Goal: Communication & Community: Ask a question

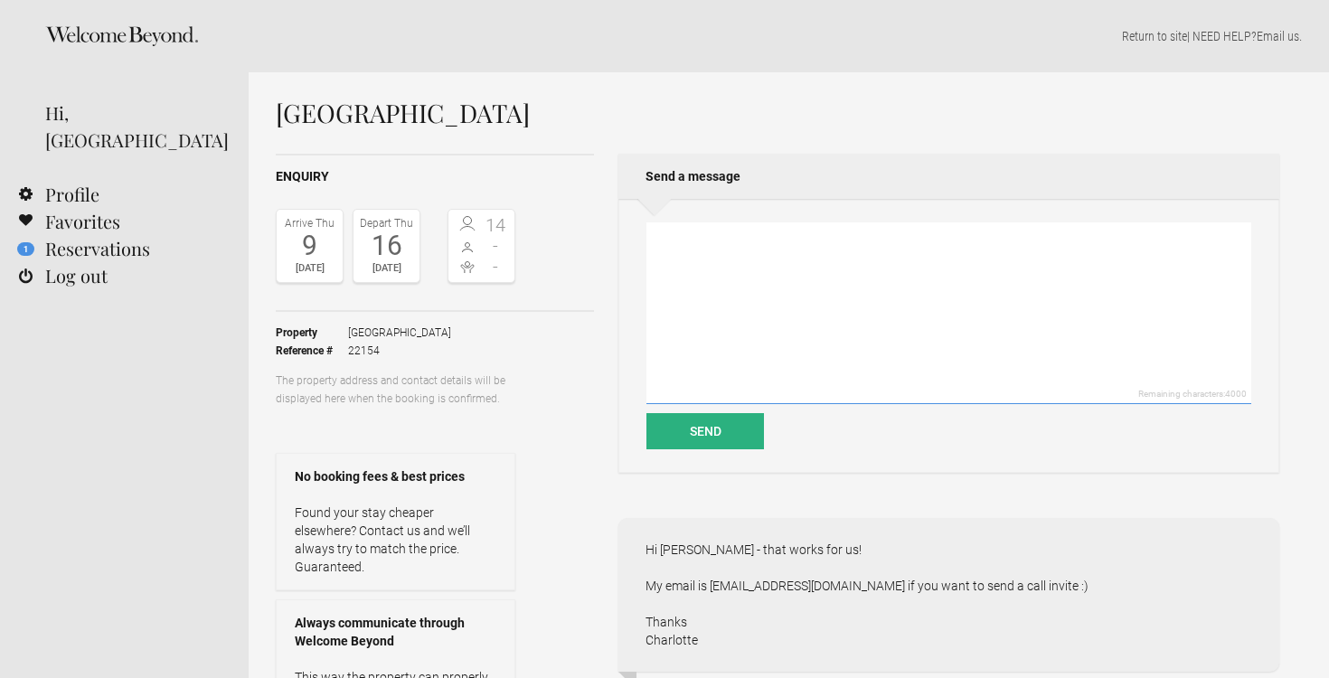
click at [958, 334] on textarea at bounding box center [948, 313] width 605 height 182
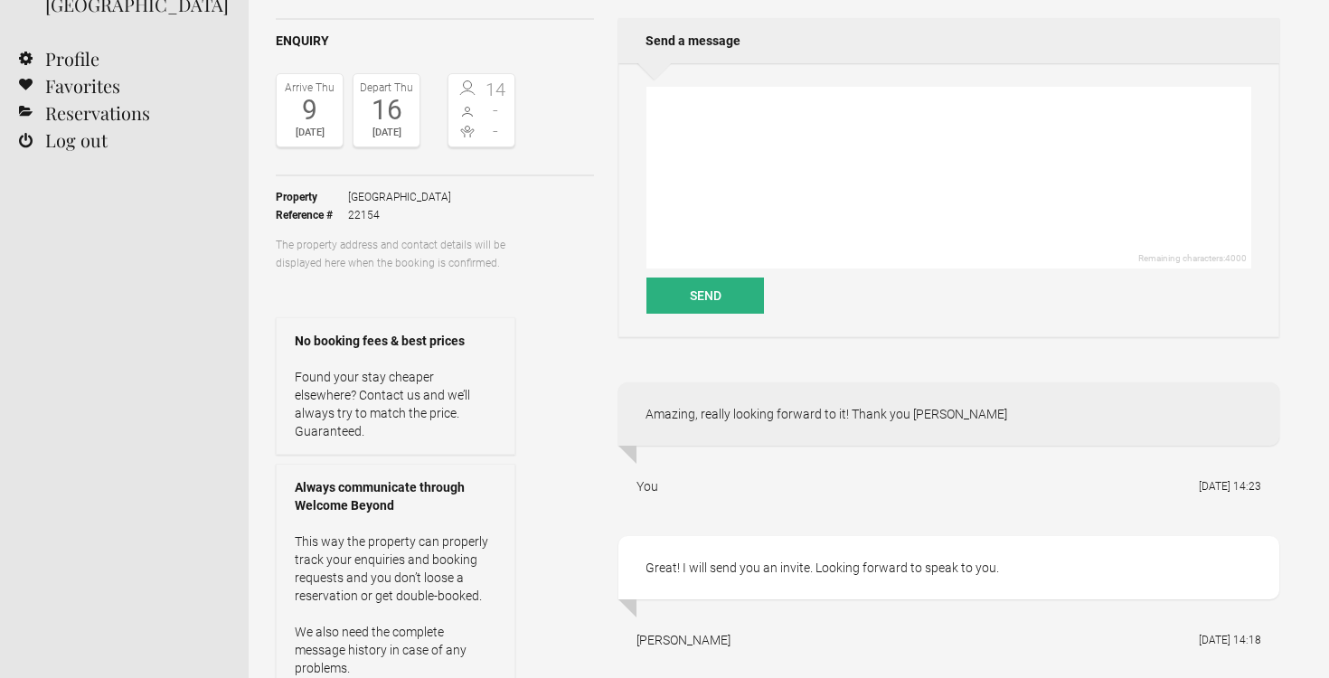
scroll to position [129, 0]
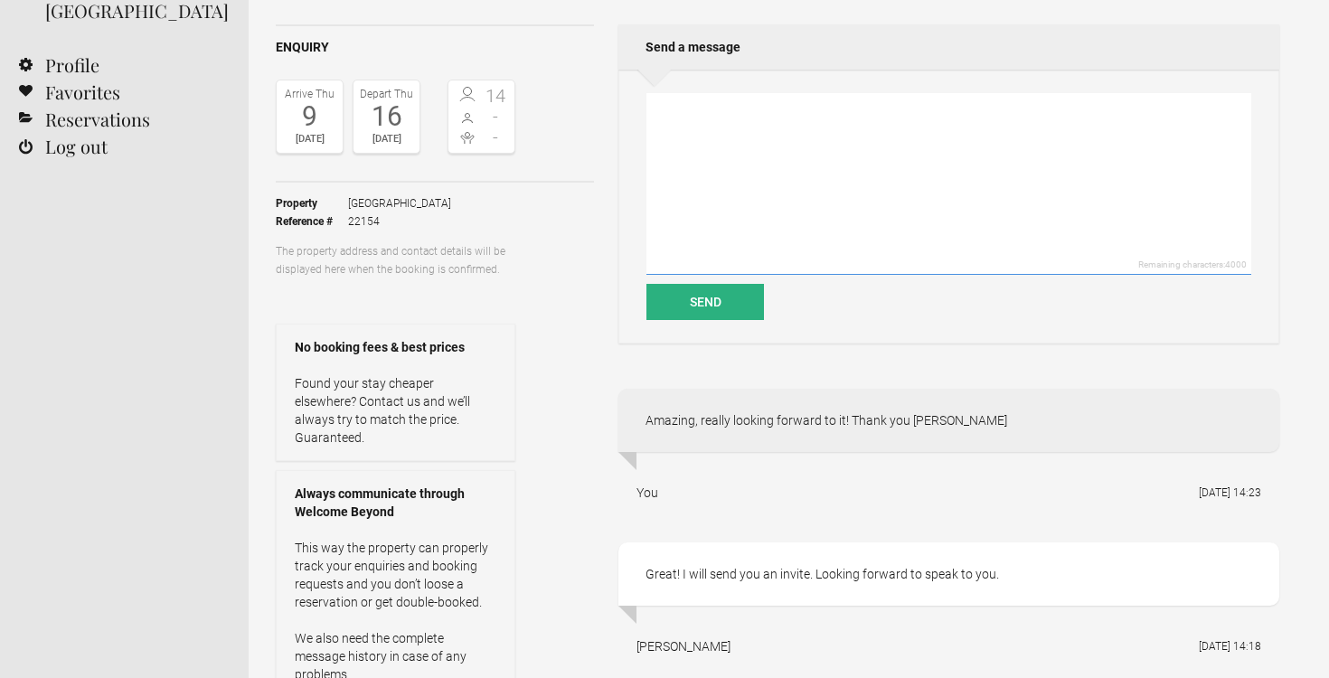
click at [856, 166] on textarea at bounding box center [948, 184] width 605 height 182
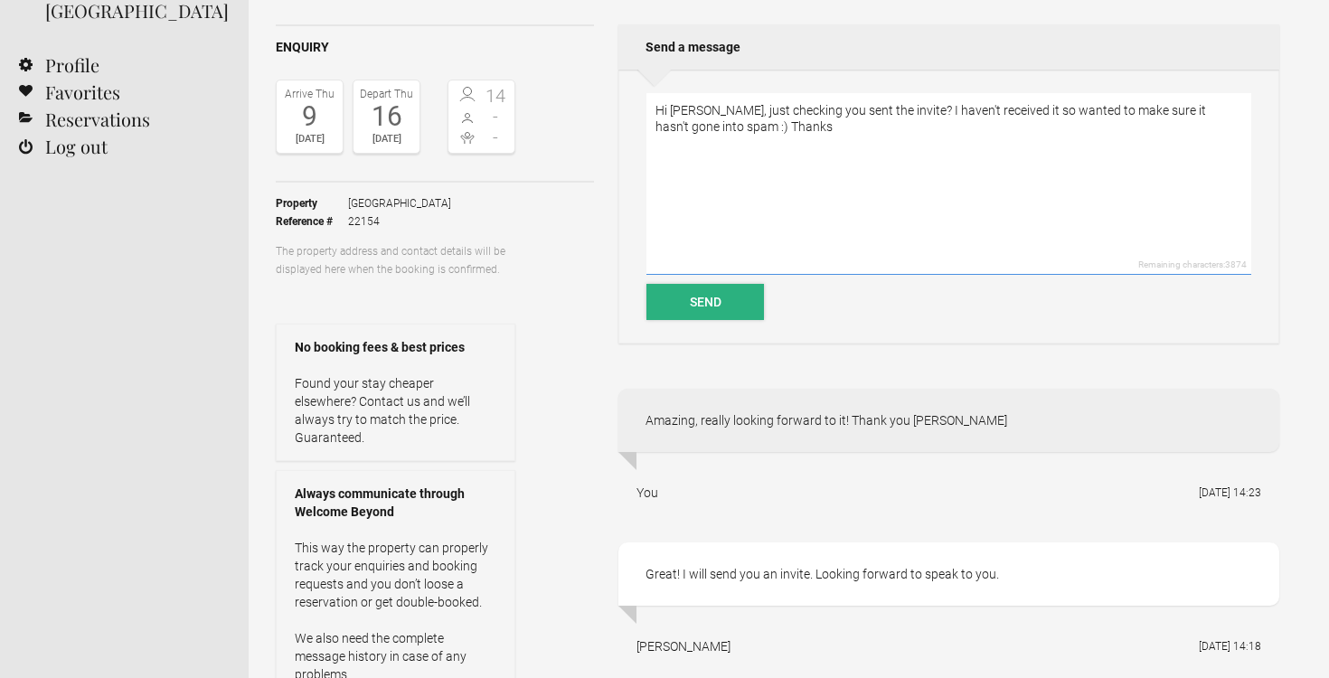
type textarea "Hi Monique, just checking you sent the invite? I haven't received it so wanted …"
click at [724, 312] on button "Send" at bounding box center [704, 302] width 117 height 36
